Goal: Information Seeking & Learning: Learn about a topic

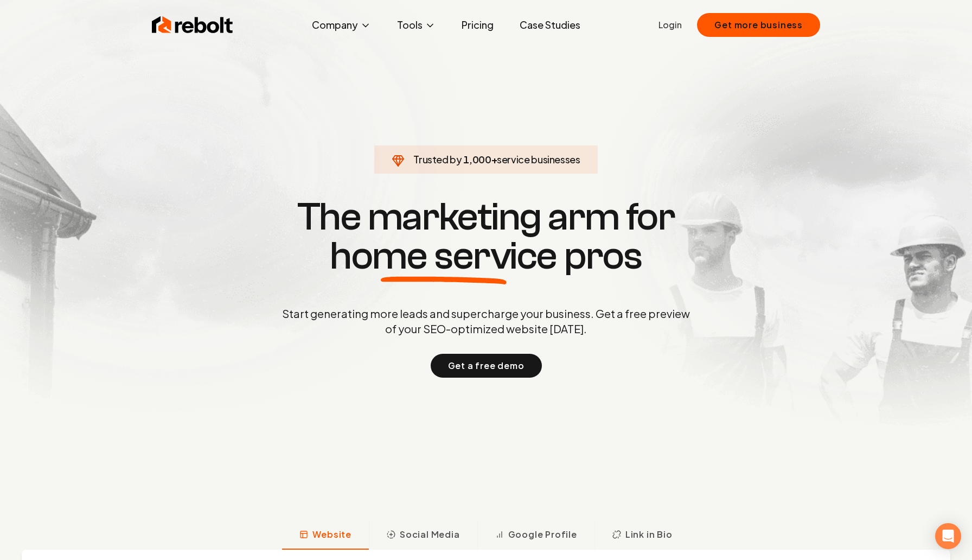
click at [536, 18] on link "Case Studies" at bounding box center [550, 25] width 78 height 22
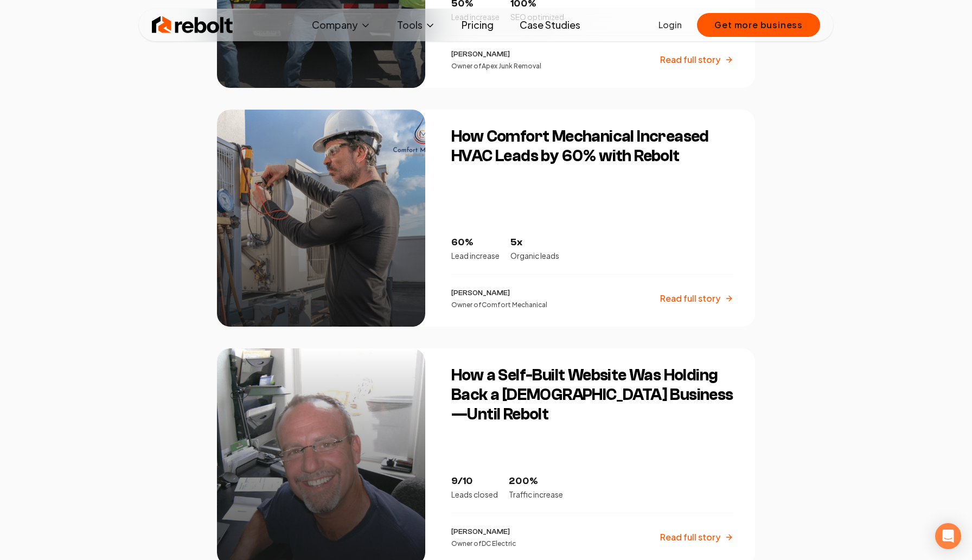
scroll to position [852, 0]
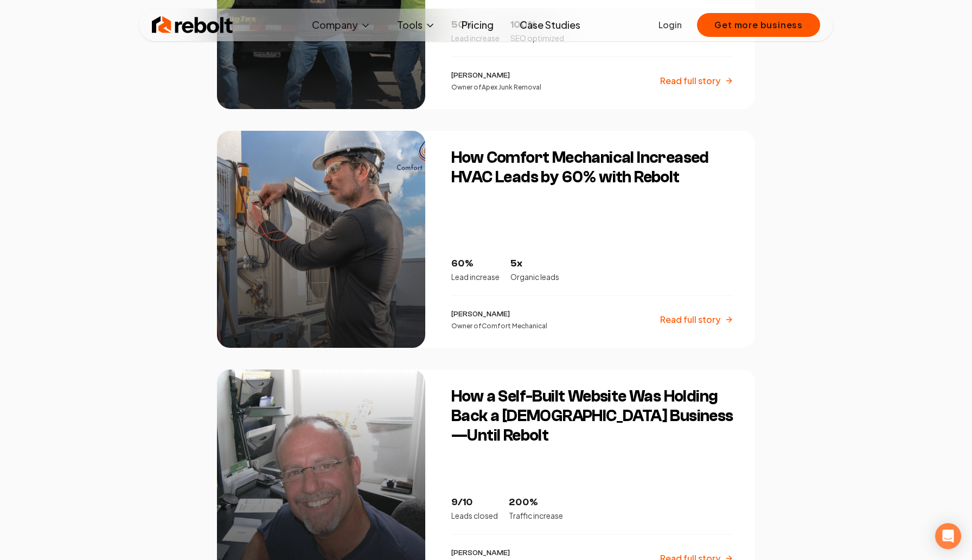
click at [595, 179] on h3 "How Comfort Mechanical Increased HVAC Leads by 60% with Rebolt" at bounding box center [592, 167] width 282 height 39
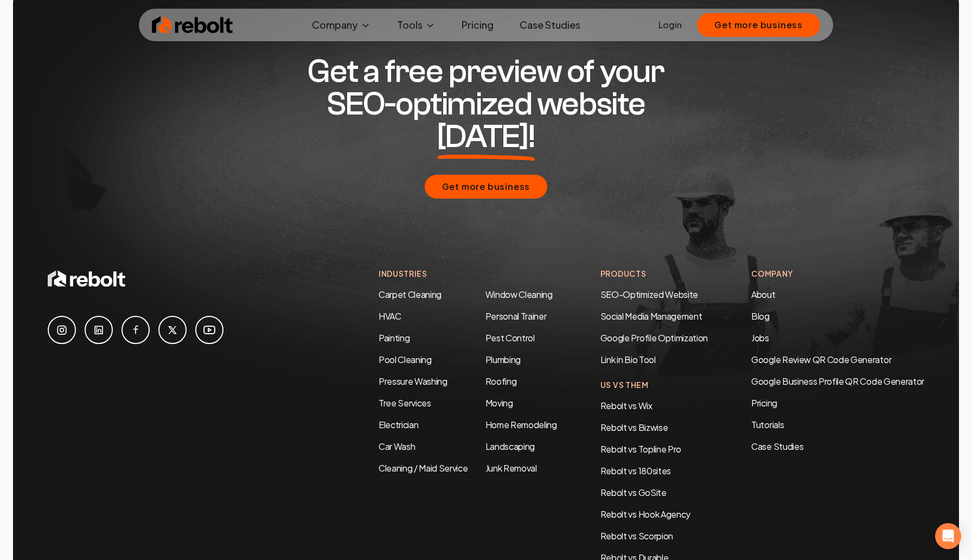
scroll to position [2924, 0]
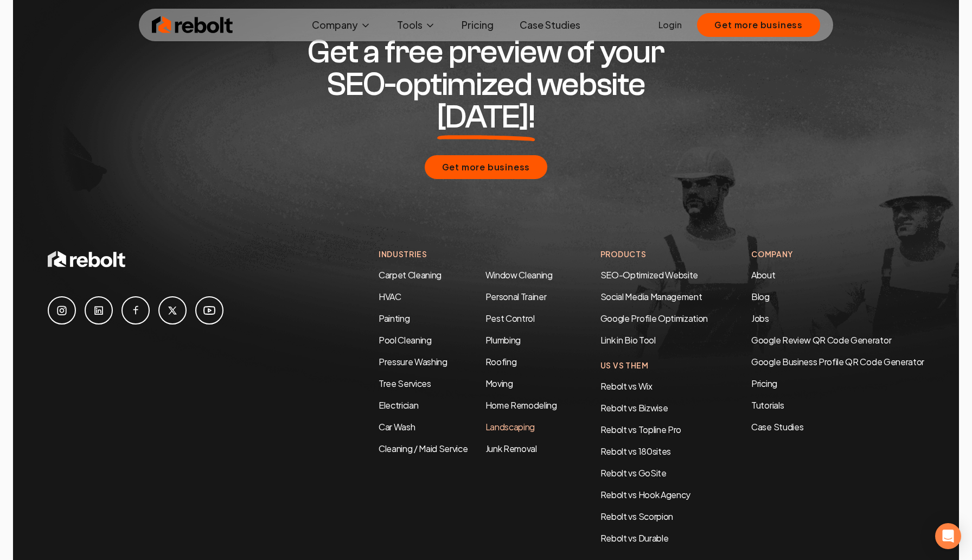
click at [494, 421] on link "Landscaping" at bounding box center [510, 426] width 49 height 11
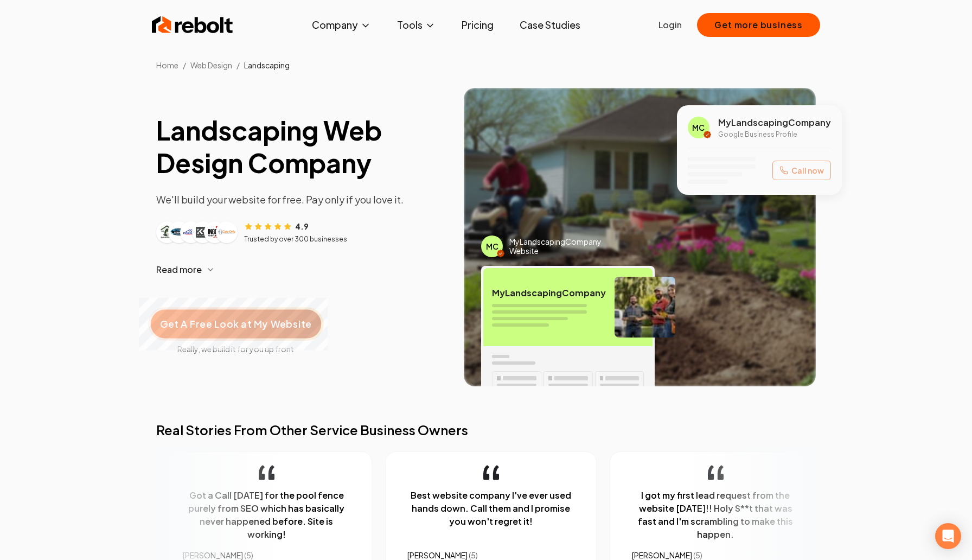
click at [282, 328] on span "Get A Free Look at My Website" at bounding box center [235, 324] width 151 height 14
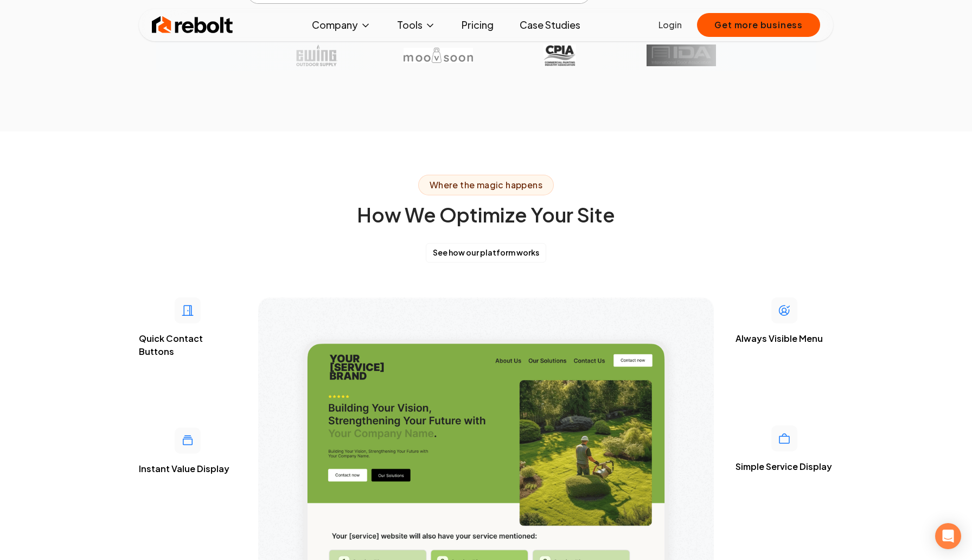
scroll to position [2526, 0]
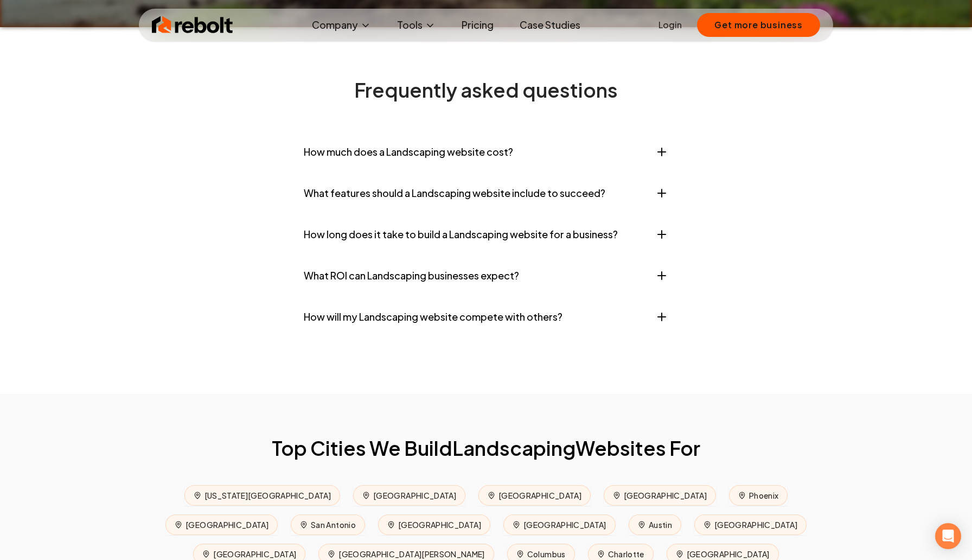
scroll to position [4379, 0]
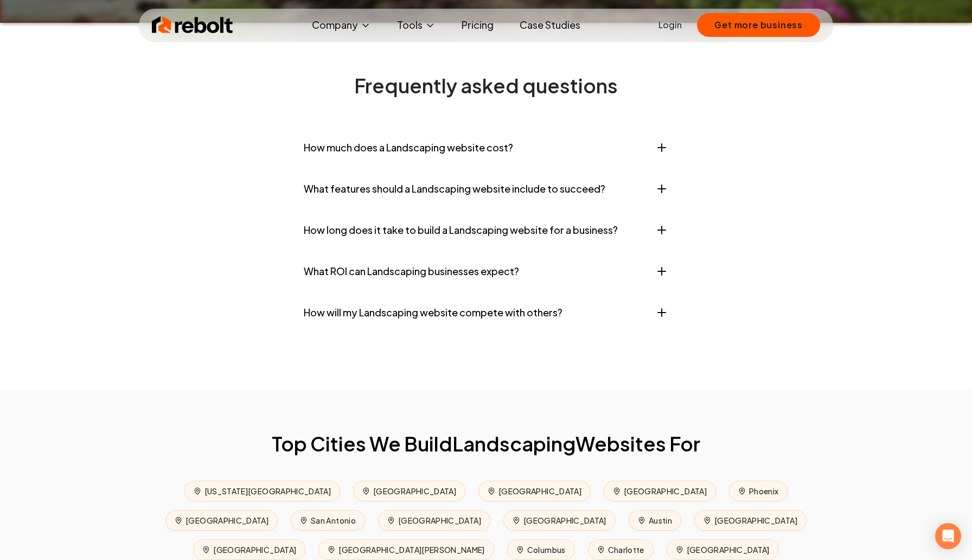
click at [502, 160] on button "How much does a Landscaping website cost?" at bounding box center [486, 147] width 365 height 33
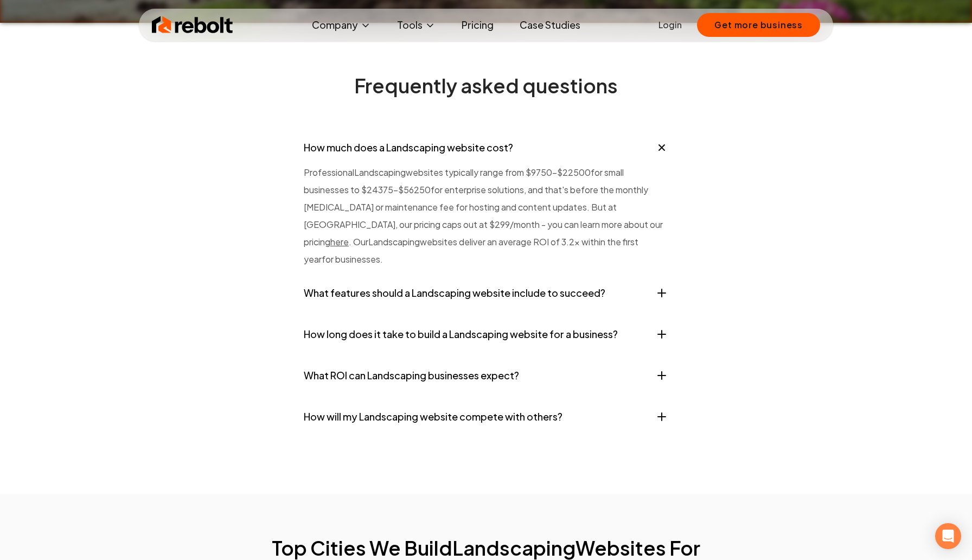
click at [503, 160] on button "How much does a Landscaping website cost?" at bounding box center [486, 147] width 365 height 33
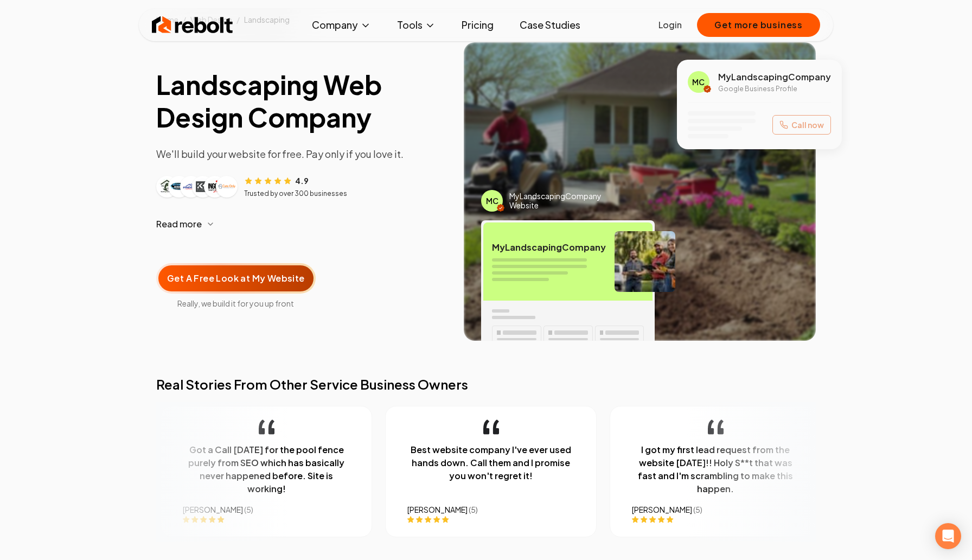
scroll to position [0, 0]
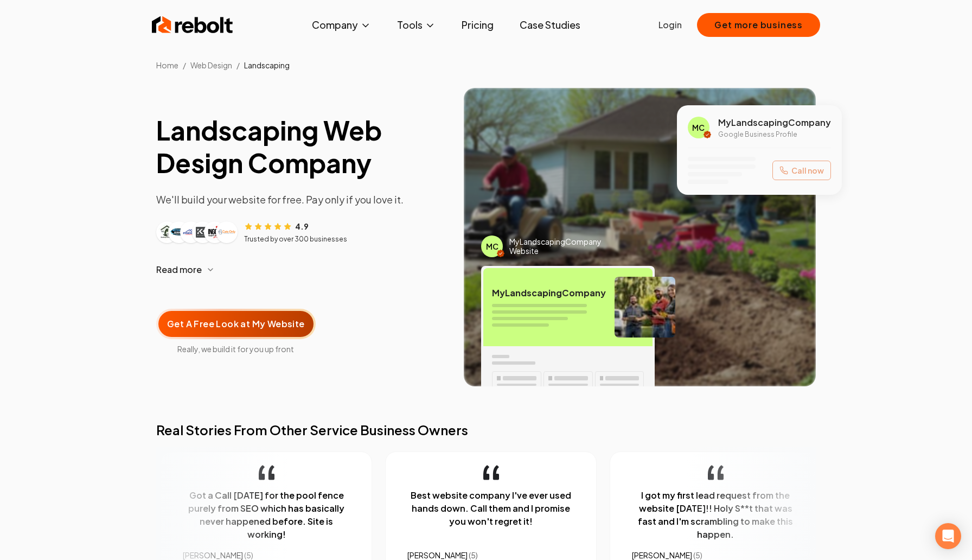
click at [198, 266] on span "Read more" at bounding box center [179, 269] width 46 height 13
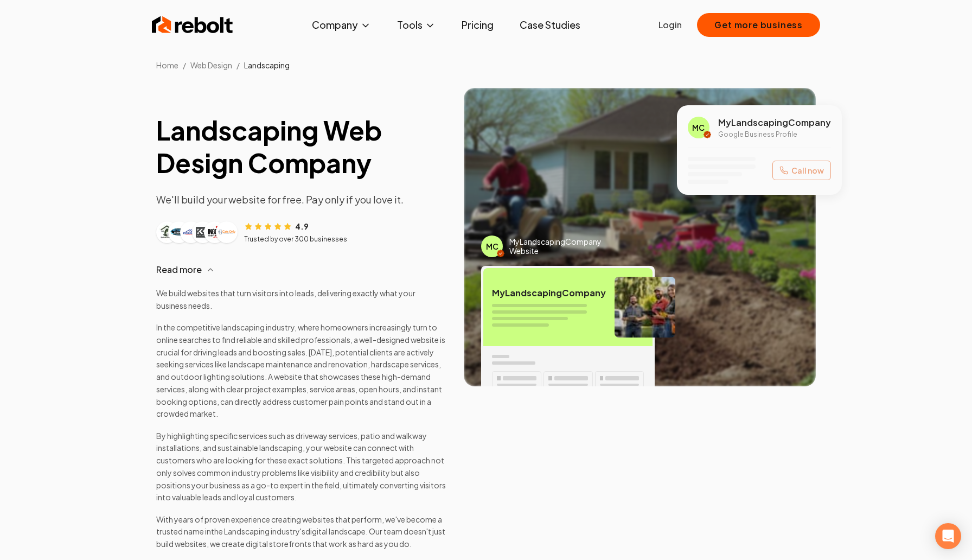
click at [198, 266] on span "Read more" at bounding box center [179, 269] width 46 height 13
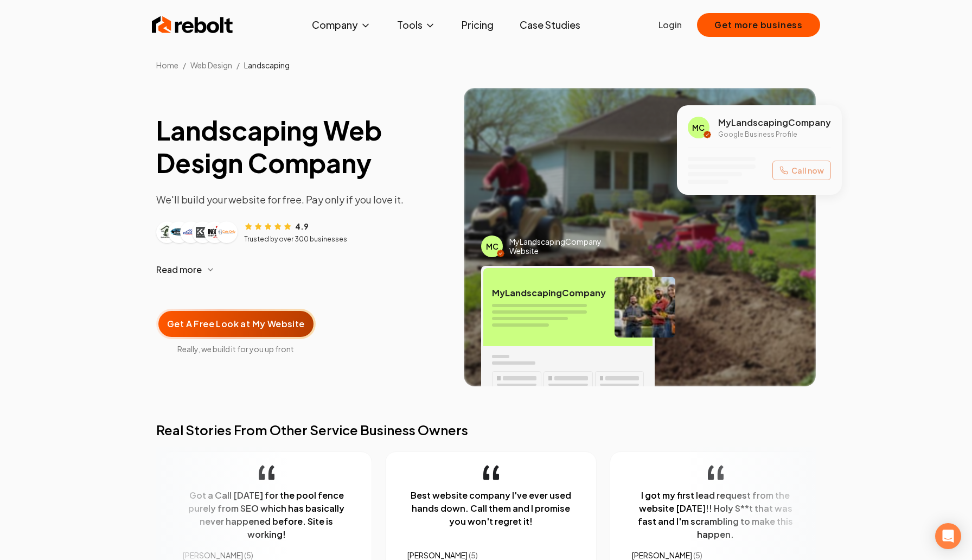
scroll to position [9, 0]
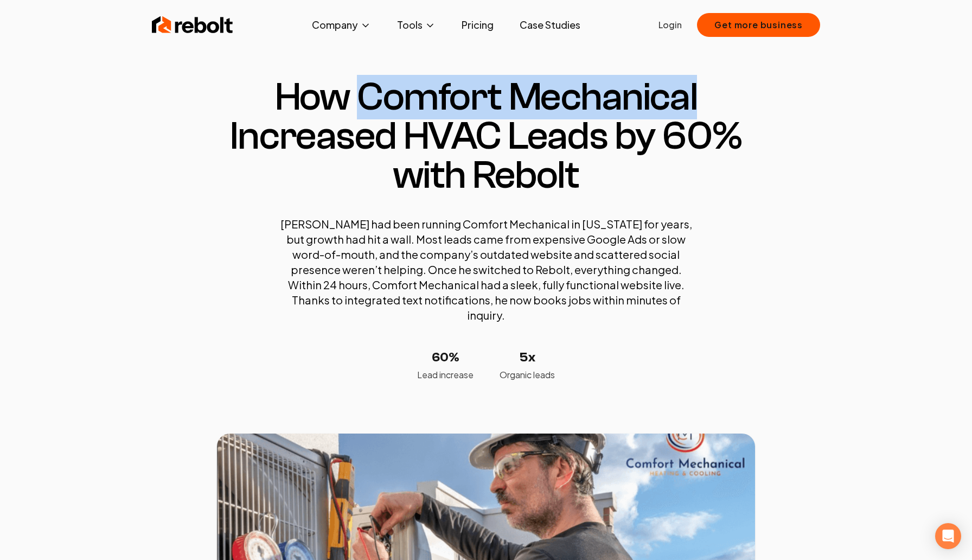
drag, startPoint x: 364, startPoint y: 94, endPoint x: 729, endPoint y: 109, distance: 365.5
click at [729, 109] on h1 "How Comfort Mechanical Increased HVAC Leads by 60% with Rebolt" at bounding box center [486, 136] width 538 height 117
copy h1 "Comfort Mechanical"
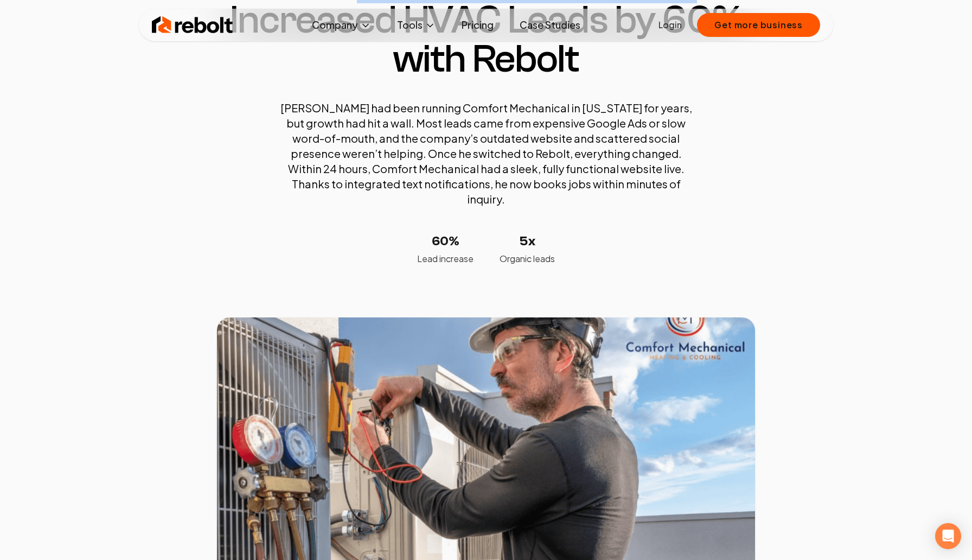
scroll to position [99, 0]
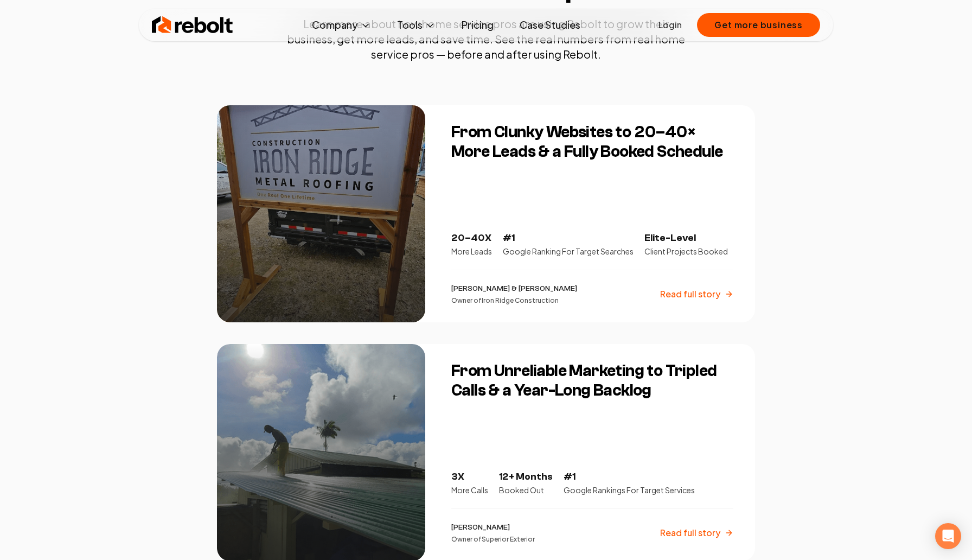
scroll to position [162, 0]
click at [480, 127] on h3 "From Clunky Websites to 20–40× More Leads & a Fully Booked Schedule" at bounding box center [592, 141] width 282 height 39
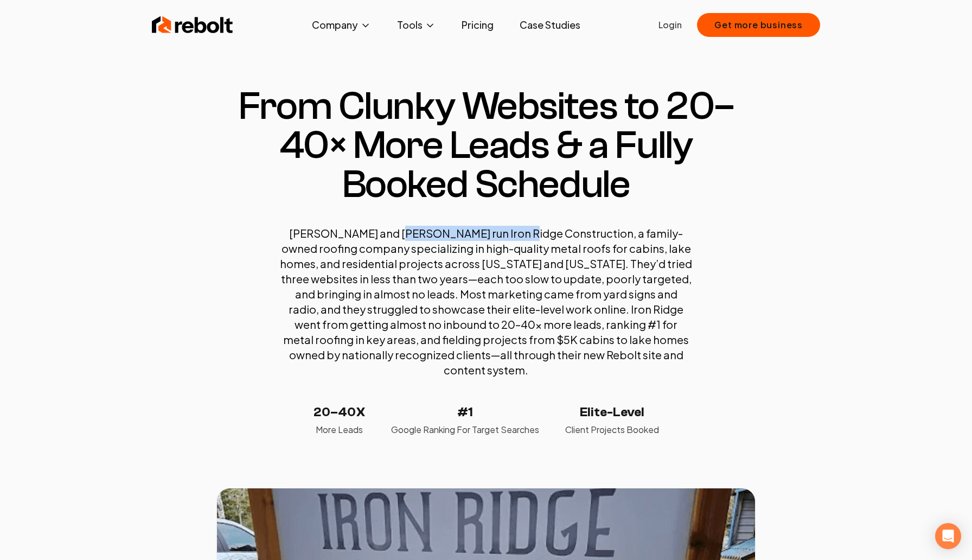
drag, startPoint x: 388, startPoint y: 235, endPoint x: 507, endPoint y: 234, distance: 118.8
click at [507, 234] on p "[PERSON_NAME] and [PERSON_NAME] run Iron Ridge Construction, a family-owned roo…" at bounding box center [486, 302] width 412 height 152
copy p "Iron Ridge Construction"
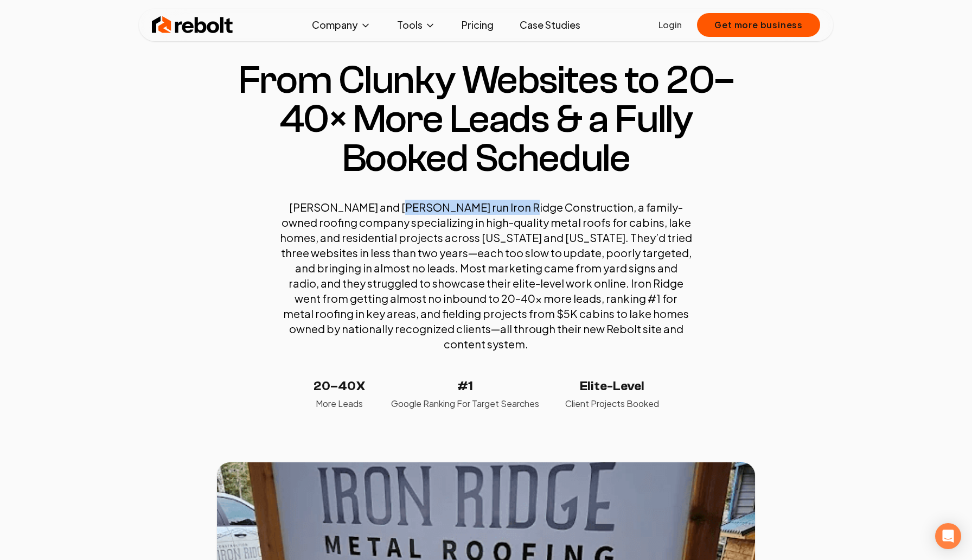
scroll to position [30, 0]
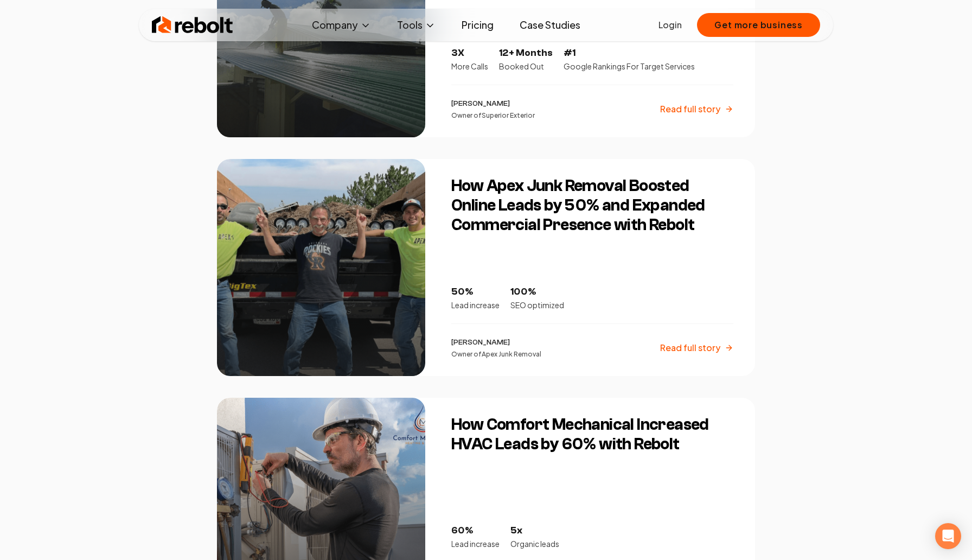
scroll to position [588, 0]
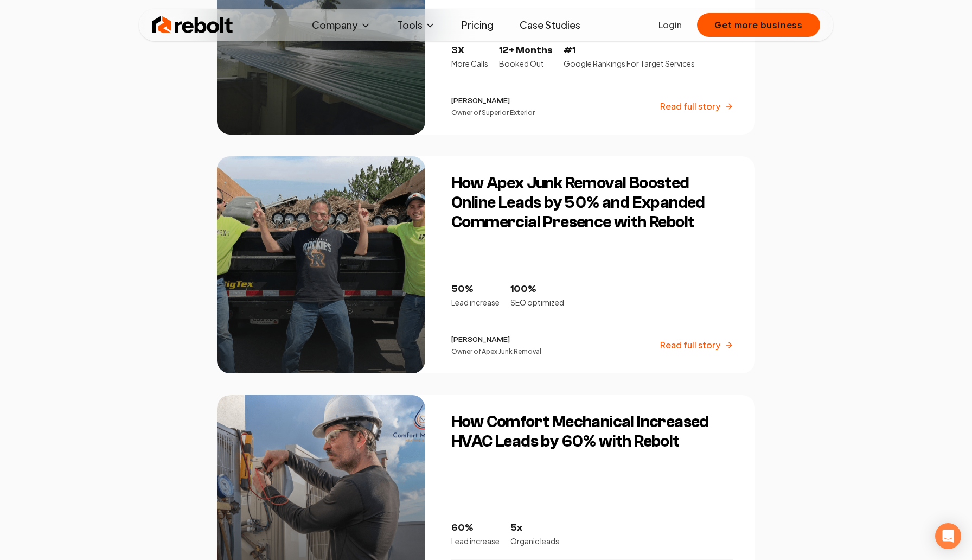
click at [493, 202] on h3 "How Apex Junk Removal Boosted Online Leads by 50% and Expanded Commercial Prese…" at bounding box center [592, 203] width 282 height 59
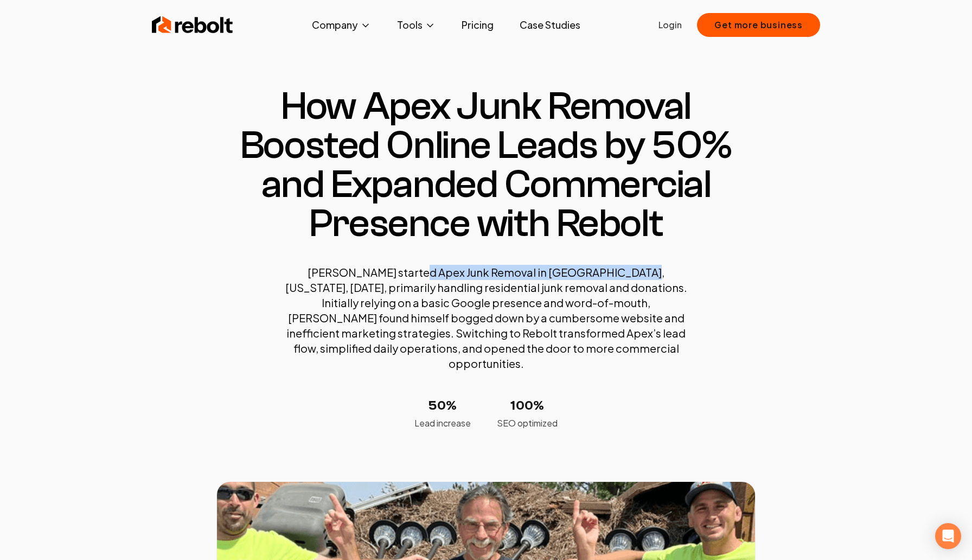
drag, startPoint x: 394, startPoint y: 275, endPoint x: 599, endPoint y: 273, distance: 205.1
click at [599, 273] on p "[PERSON_NAME] started Apex Junk Removal in [GEOGRAPHIC_DATA], [US_STATE], [DATE…" at bounding box center [486, 318] width 412 height 106
copy p "Apex Junk Removal in [GEOGRAPHIC_DATA], [US_STATE]"
click at [466, 24] on link "Pricing" at bounding box center [477, 25] width 49 height 22
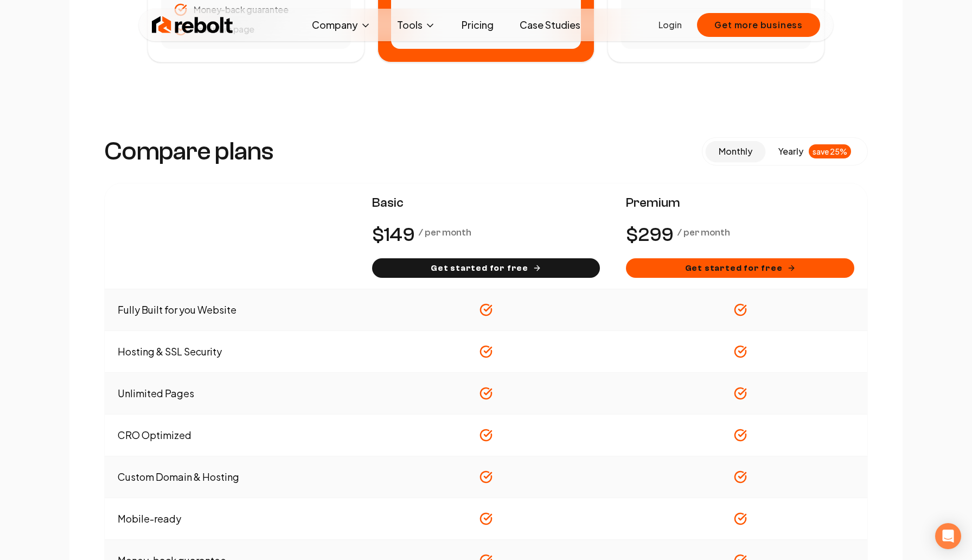
scroll to position [499, 0]
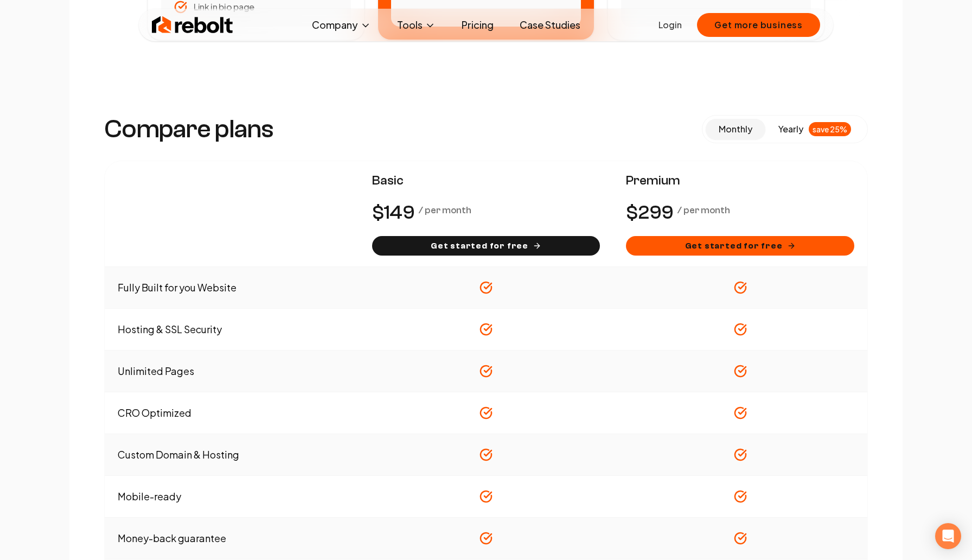
click at [791, 123] on span "yearly" at bounding box center [791, 129] width 25 height 13
click at [747, 131] on span "monthly" at bounding box center [736, 128] width 34 height 11
